Goal: Information Seeking & Learning: Learn about a topic

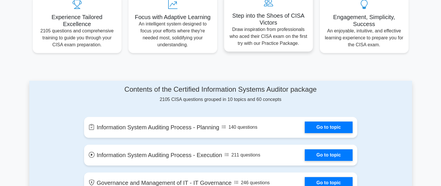
scroll to position [319, 0]
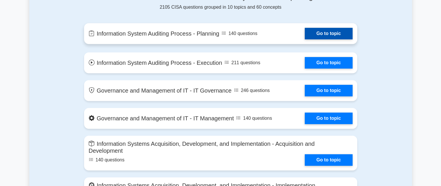
click at [320, 32] on link "Go to topic" at bounding box center [329, 34] width 48 height 12
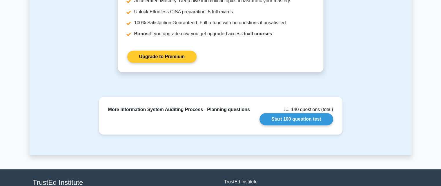
scroll to position [477, 0]
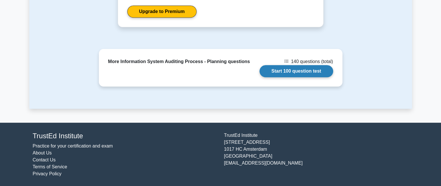
click at [298, 70] on link "Start 100 question test" at bounding box center [296, 71] width 74 height 12
